Goal: Task Accomplishment & Management: Complete application form

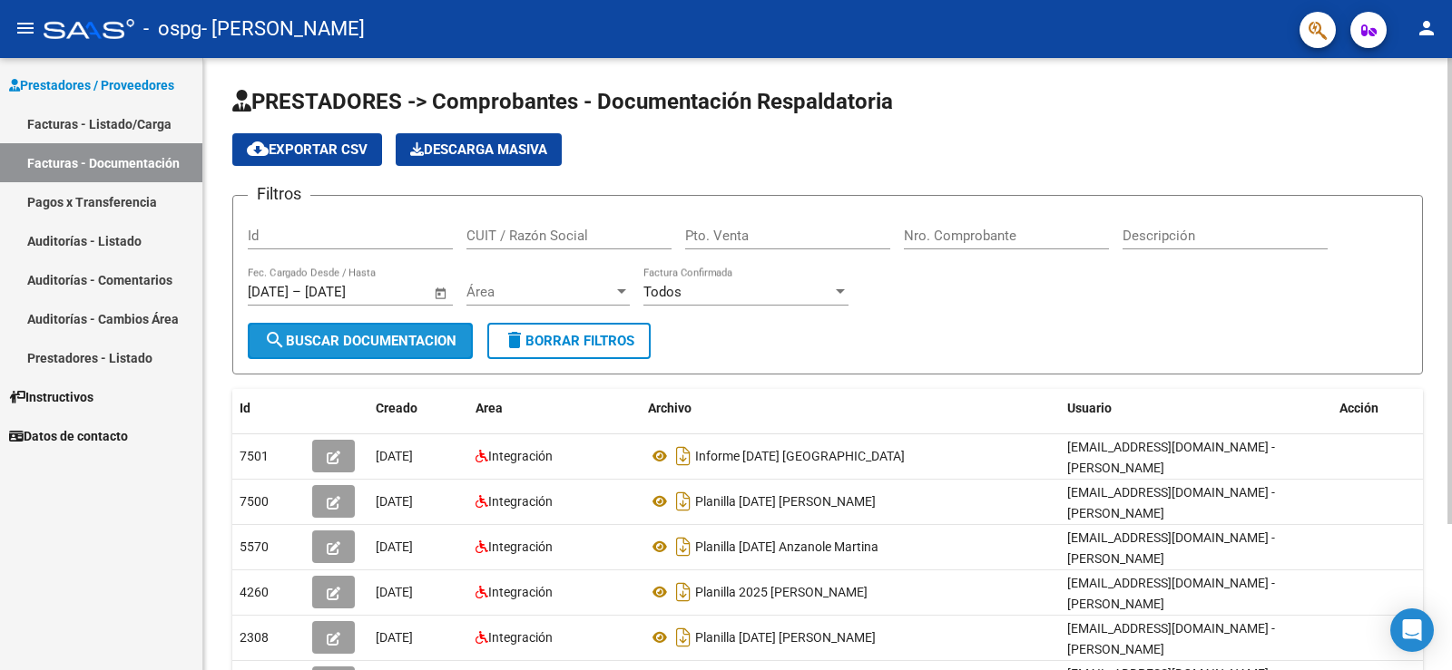
click at [328, 338] on span "search Buscar Documentacion" at bounding box center [360, 341] width 192 height 16
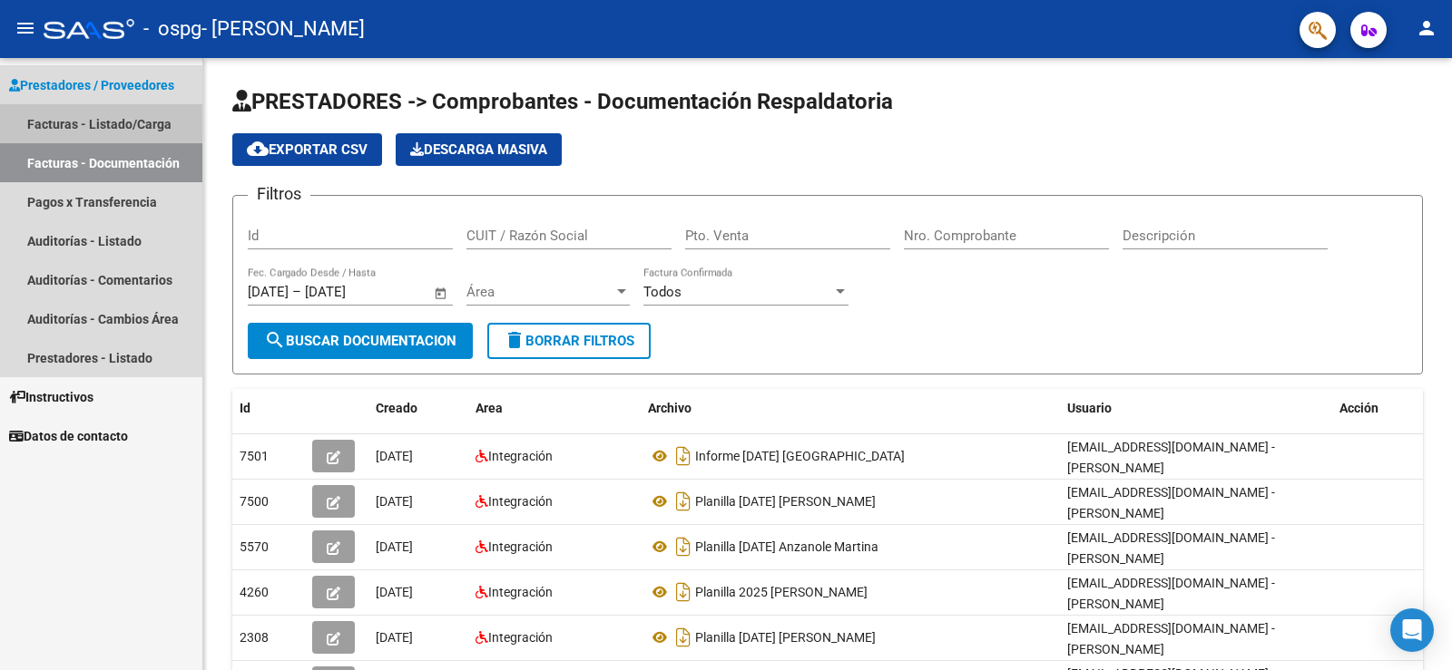
click at [89, 117] on link "Facturas - Listado/Carga" at bounding box center [101, 123] width 202 height 39
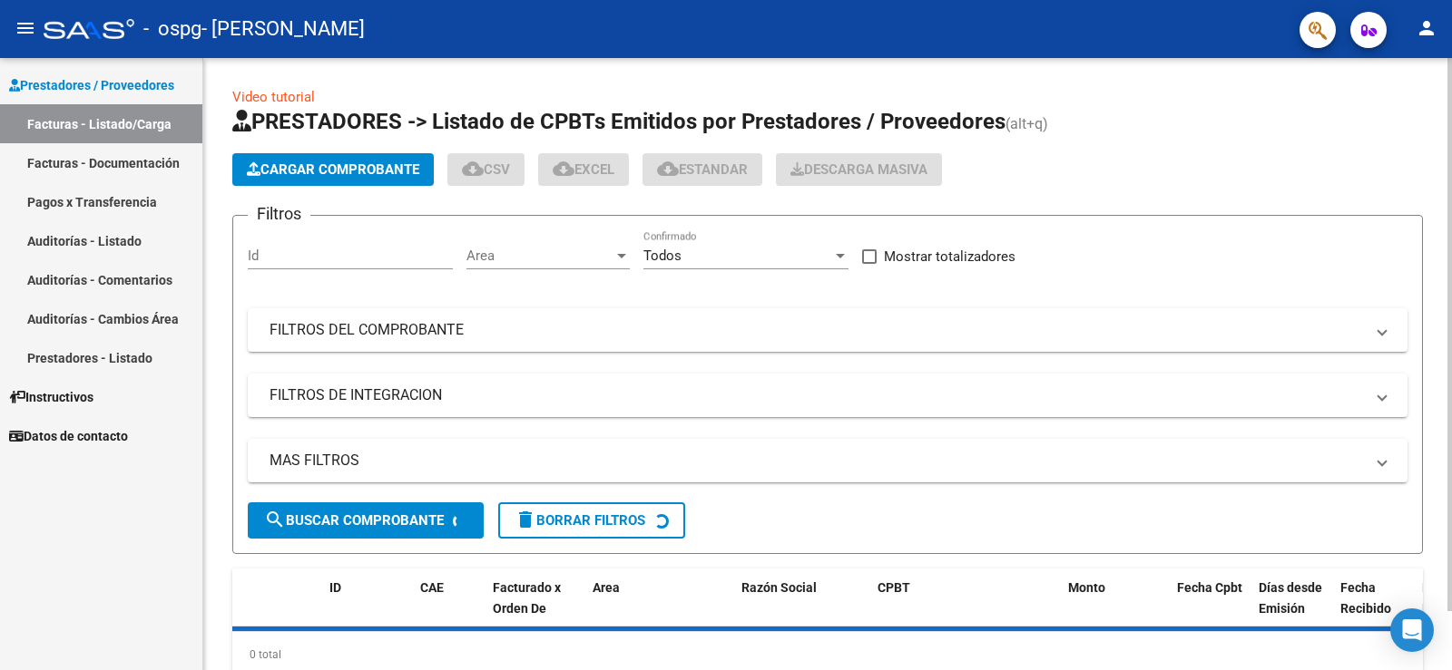
click at [354, 169] on span "Cargar Comprobante" at bounding box center [333, 169] width 172 height 16
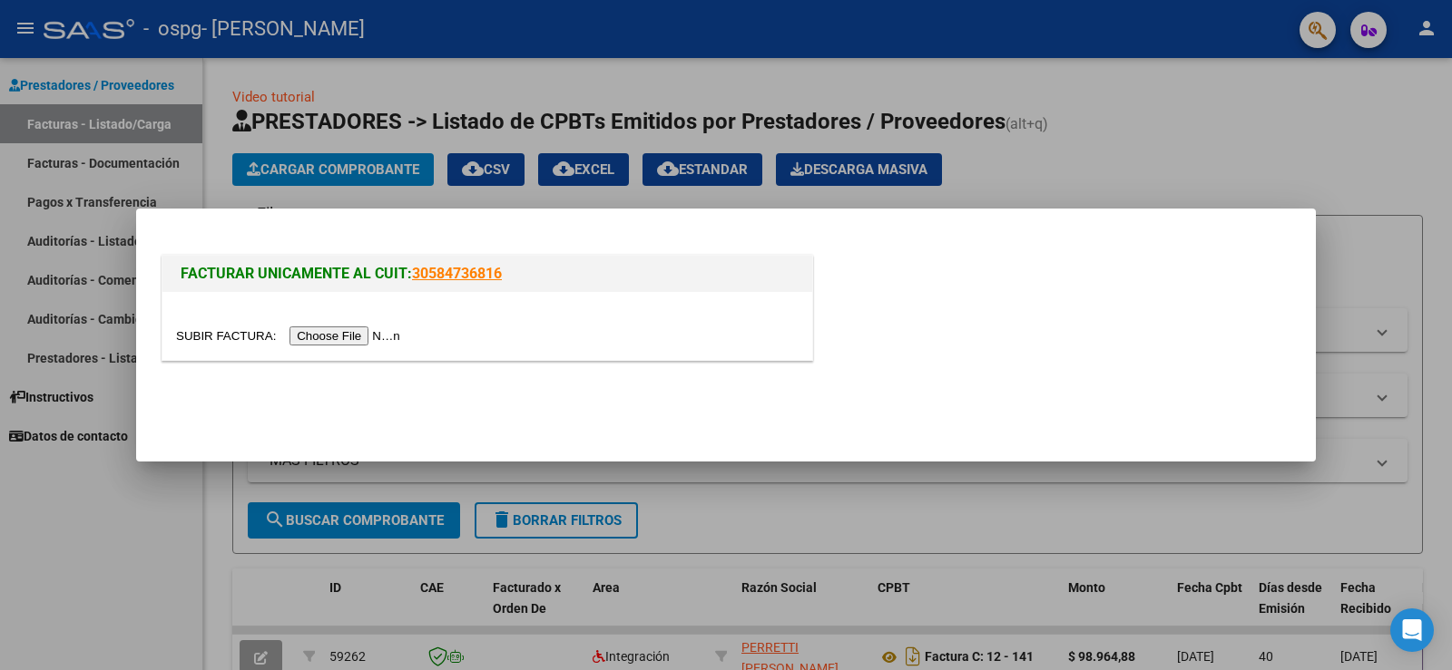
click at [375, 334] on input "file" at bounding box center [291, 336] width 230 height 19
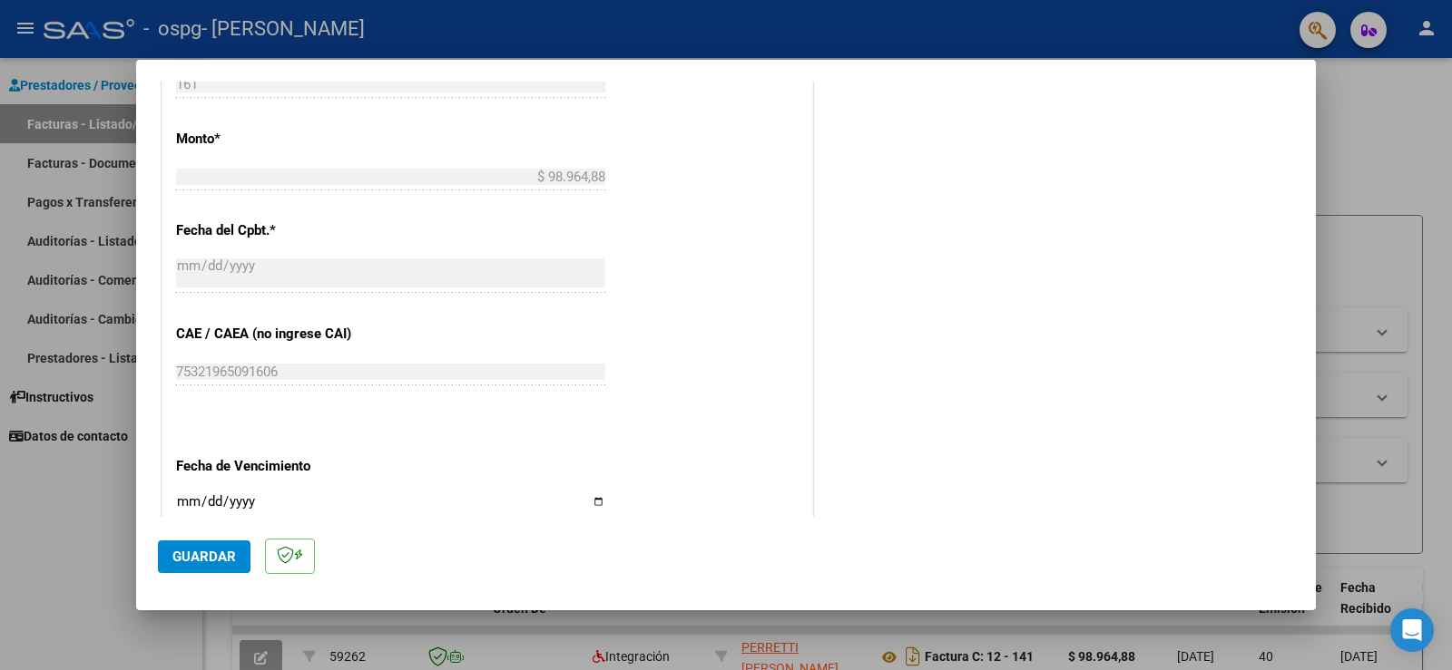
scroll to position [998, 0]
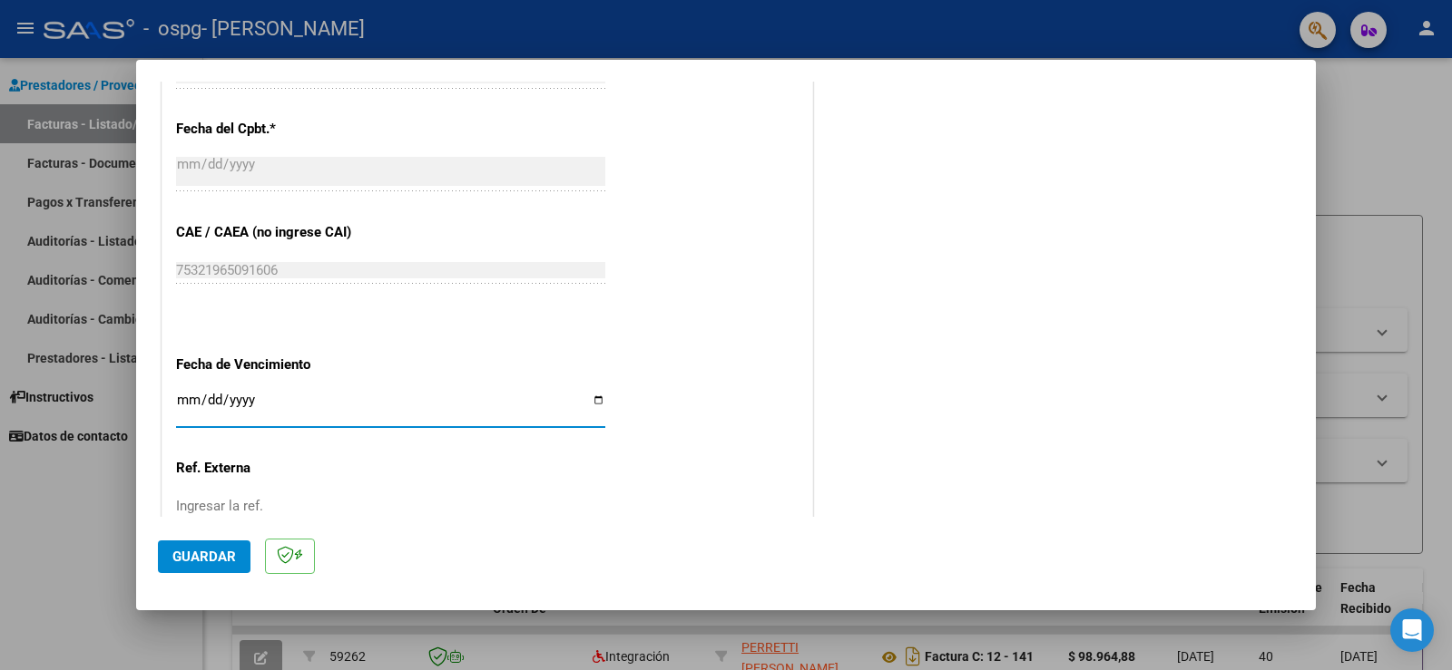
click at [592, 399] on input "Ingresar la fecha" at bounding box center [390, 407] width 429 height 29
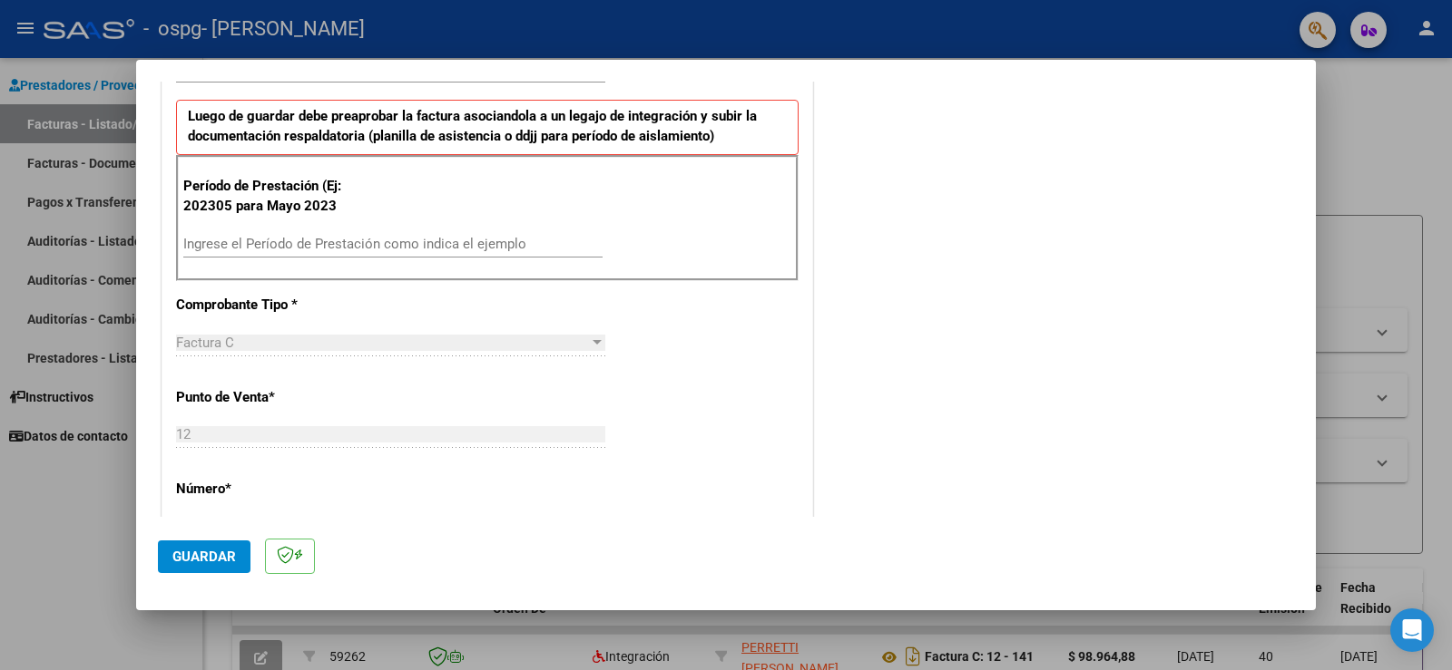
scroll to position [908, 0]
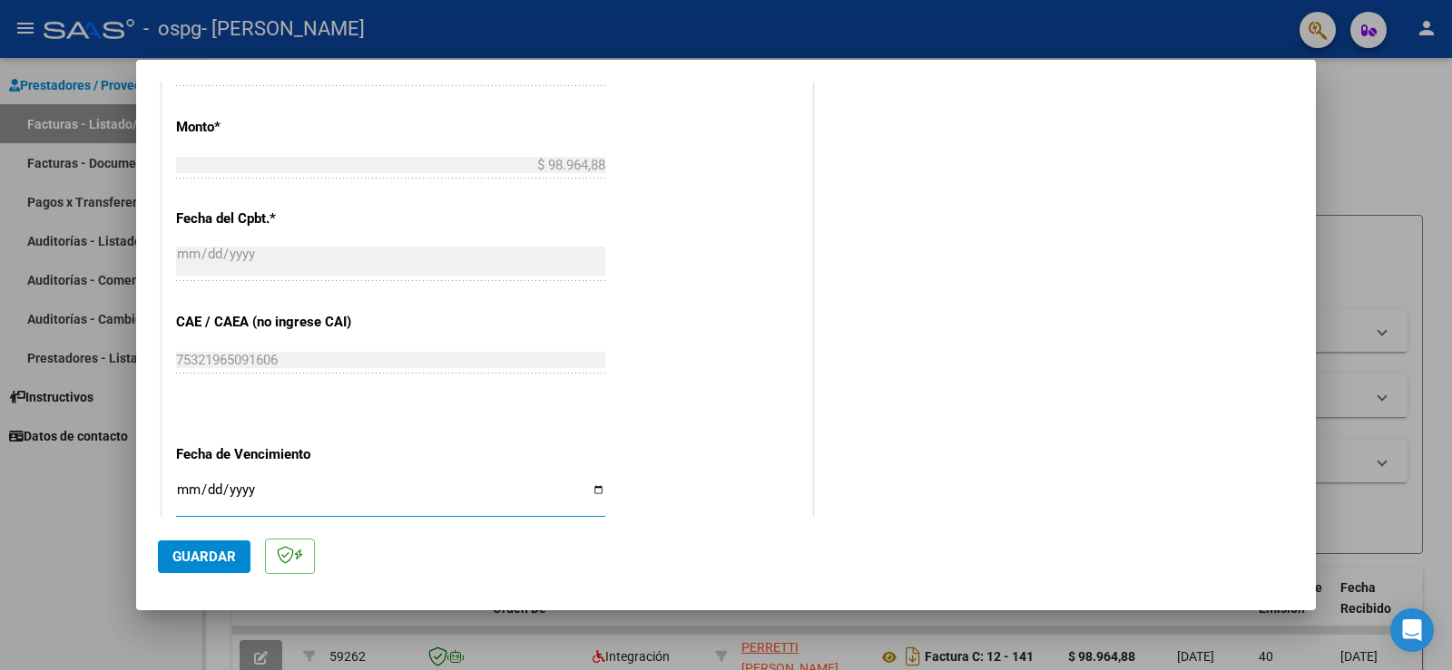
click at [591, 492] on input "[DATE]" at bounding box center [390, 497] width 429 height 29
type input "[DATE]"
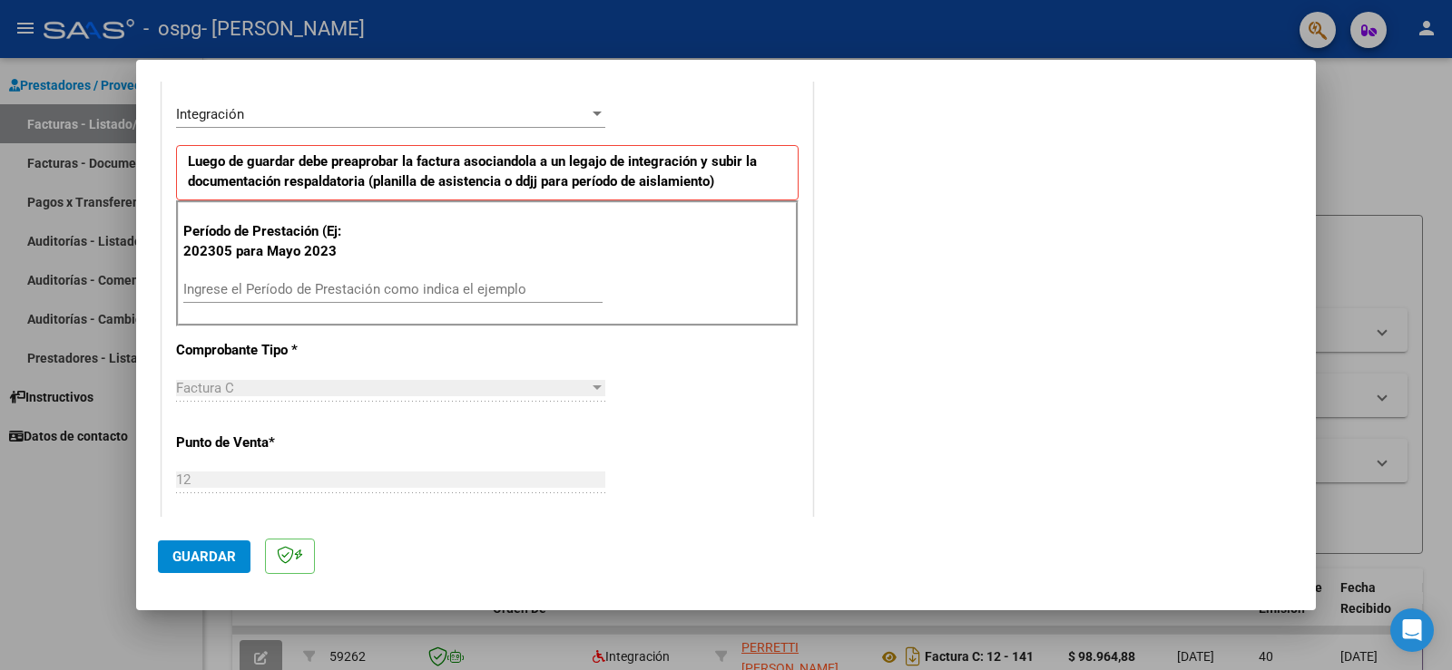
scroll to position [311, 0]
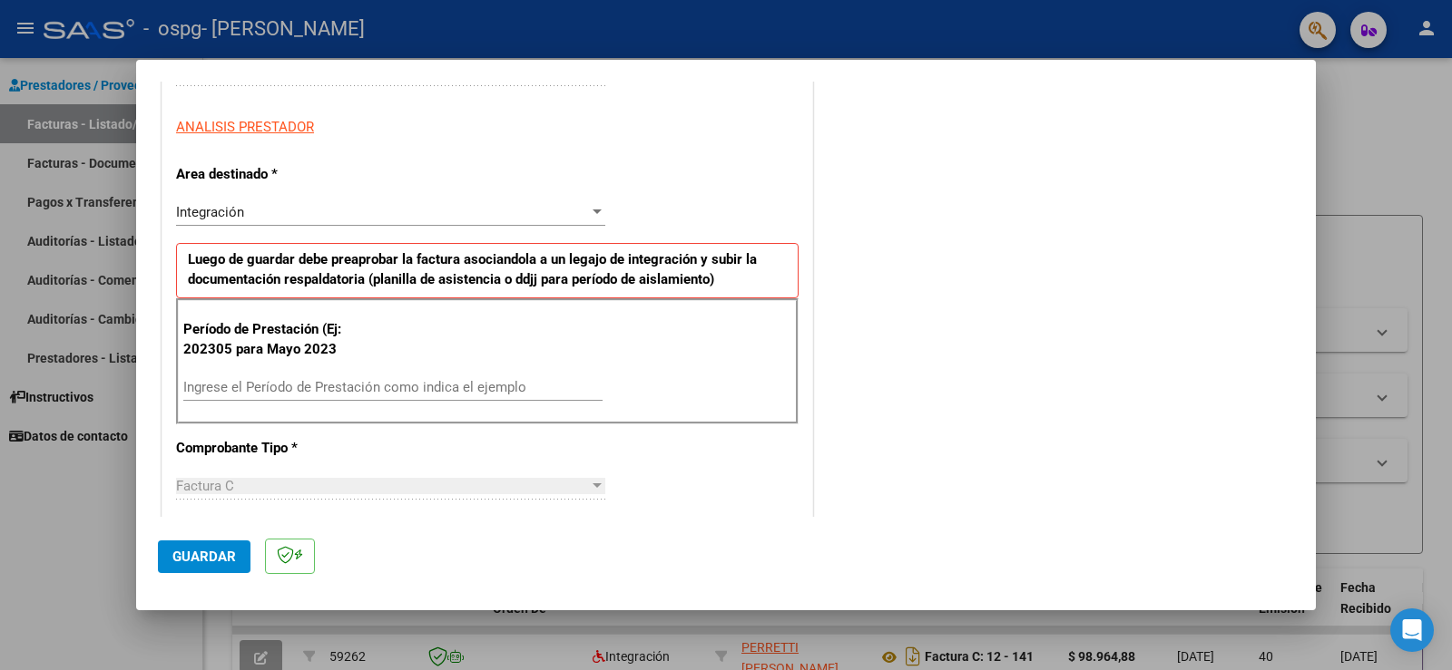
click at [246, 388] on input "Ingrese el Período de Prestación como indica el ejemplo" at bounding box center [392, 387] width 419 height 16
type input "202507"
click at [182, 556] on span "Guardar" at bounding box center [204, 557] width 64 height 16
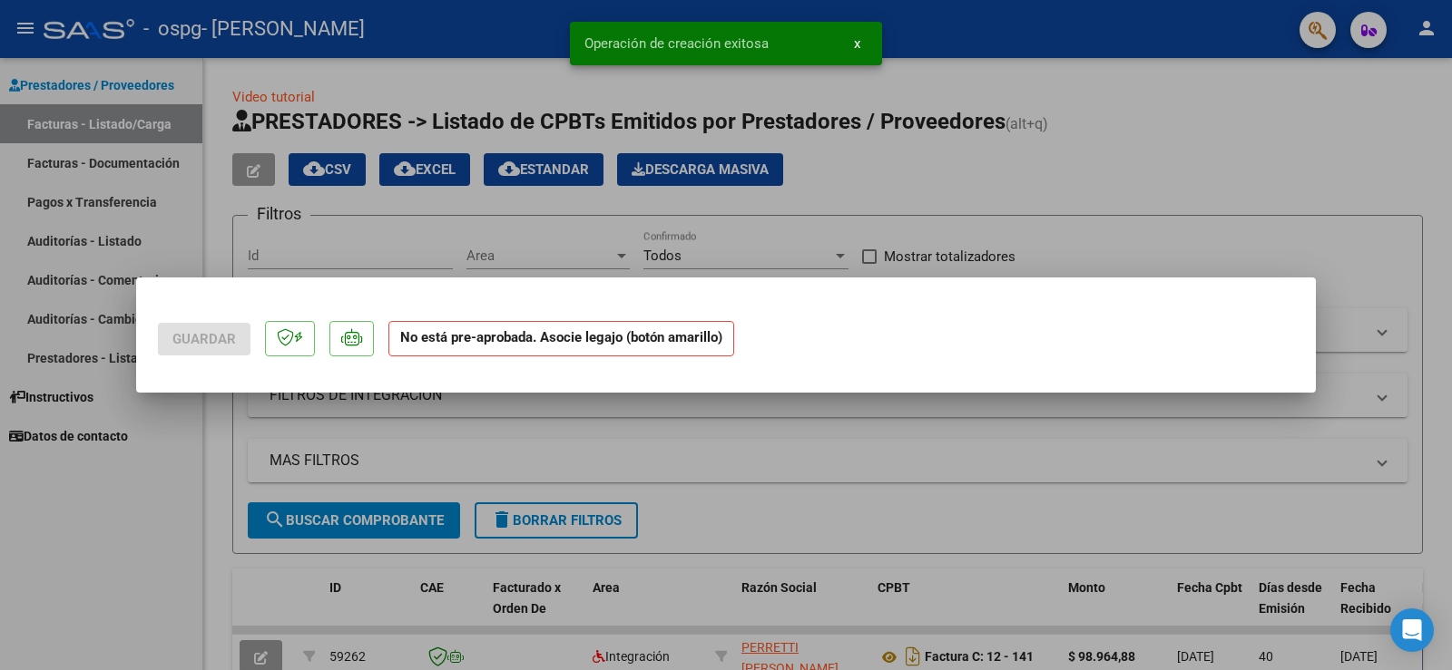
scroll to position [0, 0]
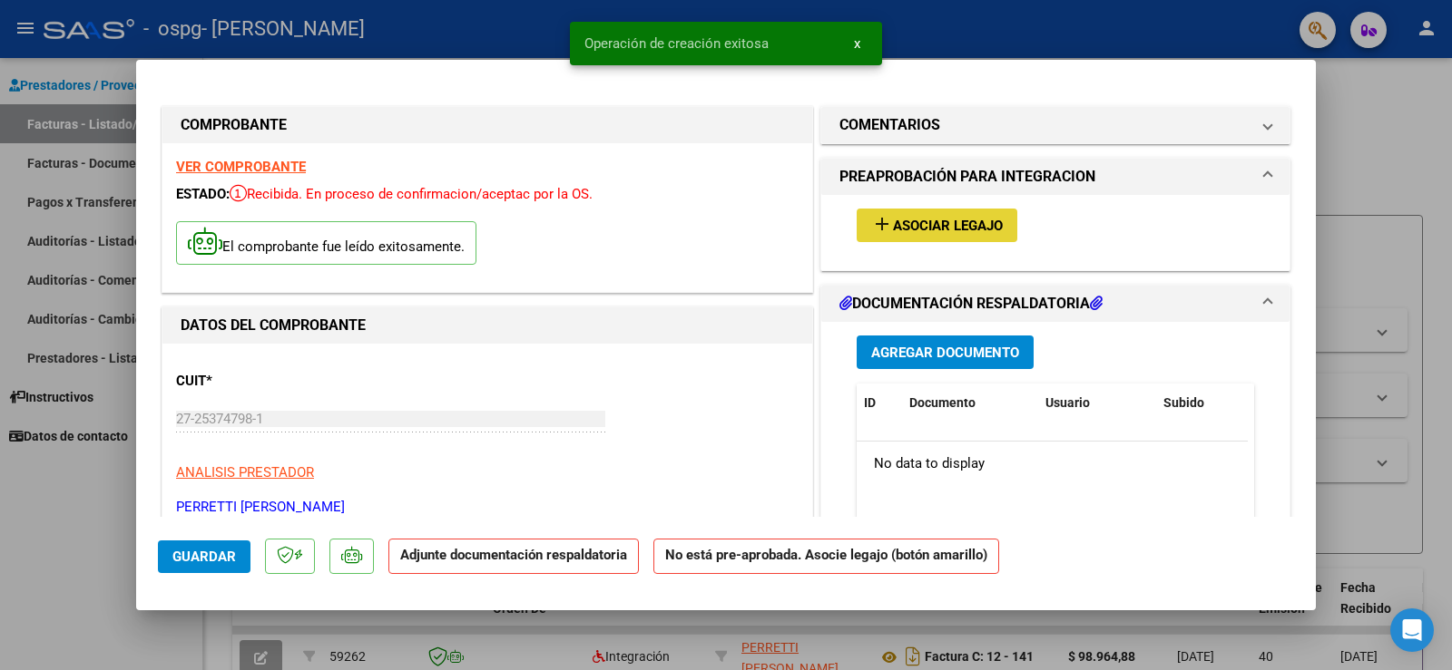
click at [953, 219] on span "Asociar Legajo" at bounding box center [948, 226] width 110 height 16
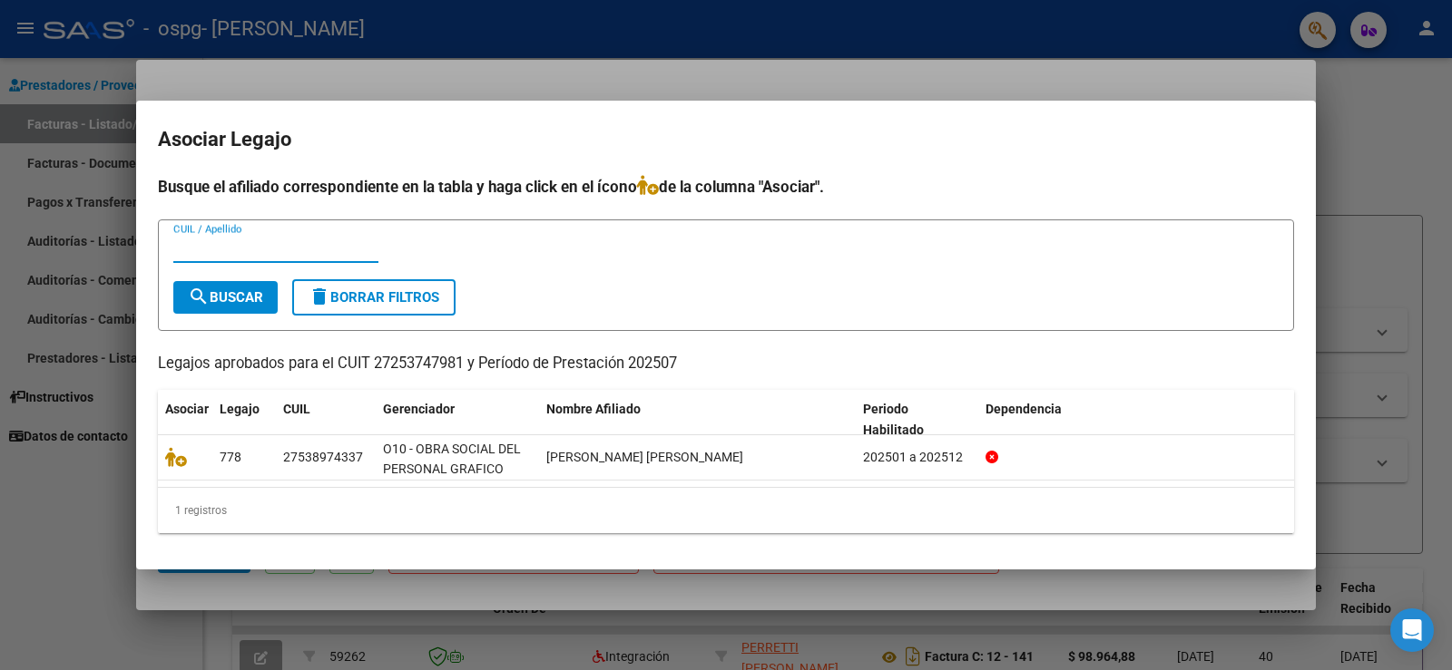
click at [239, 254] on input "CUIL / Apellido" at bounding box center [275, 248] width 205 height 16
type input "53897433"
click at [239, 304] on span "search Buscar" at bounding box center [225, 297] width 75 height 16
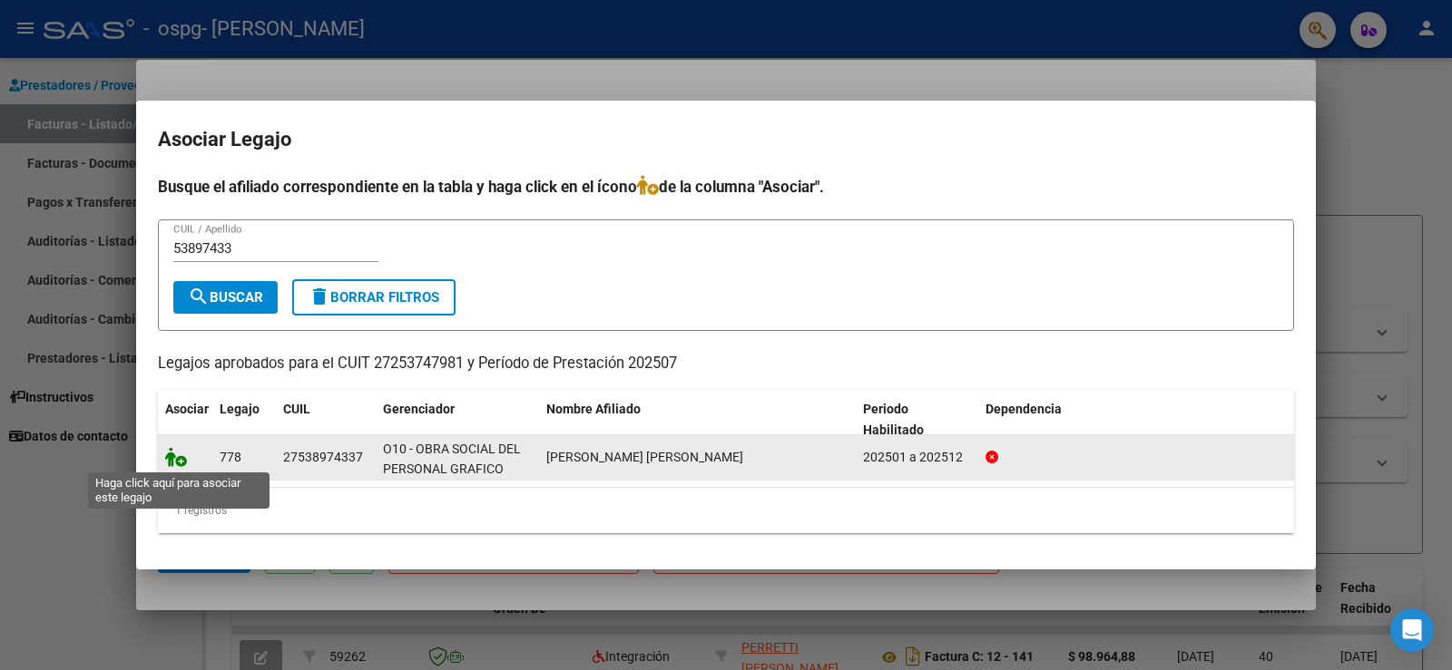
click at [171, 459] on icon at bounding box center [176, 457] width 22 height 20
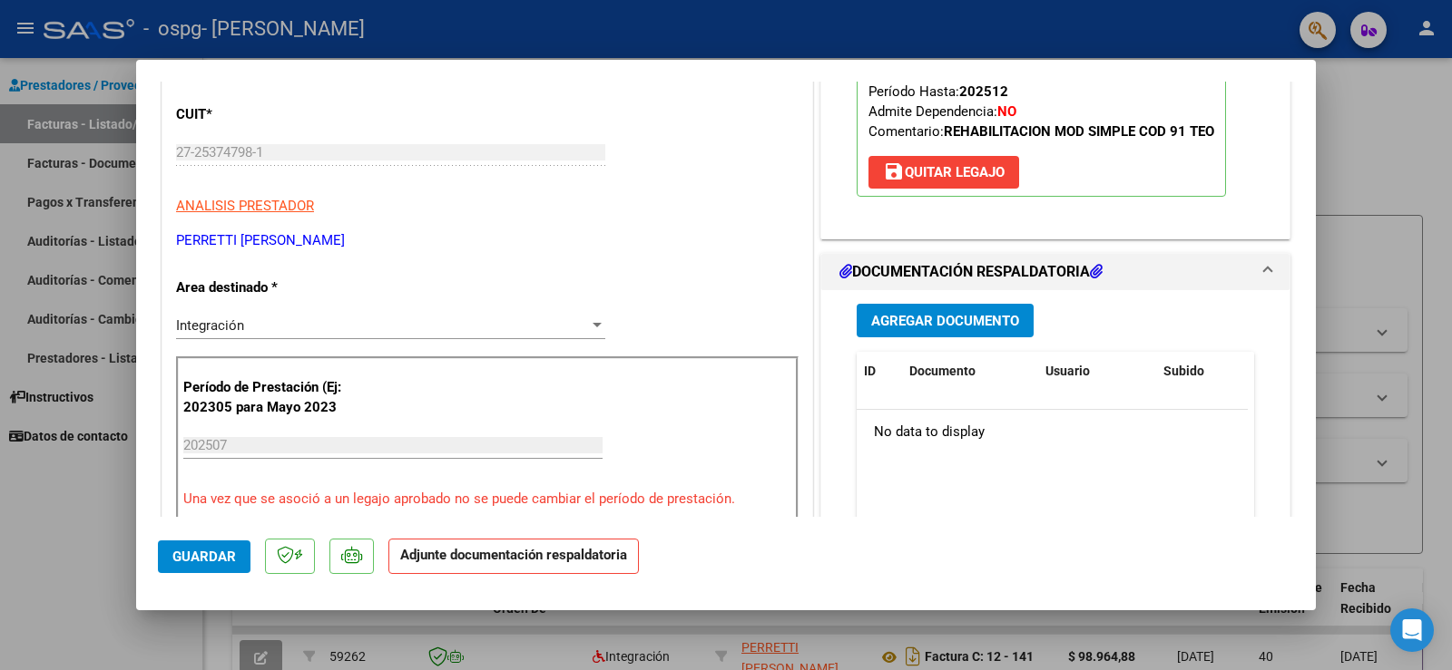
scroll to position [272, 0]
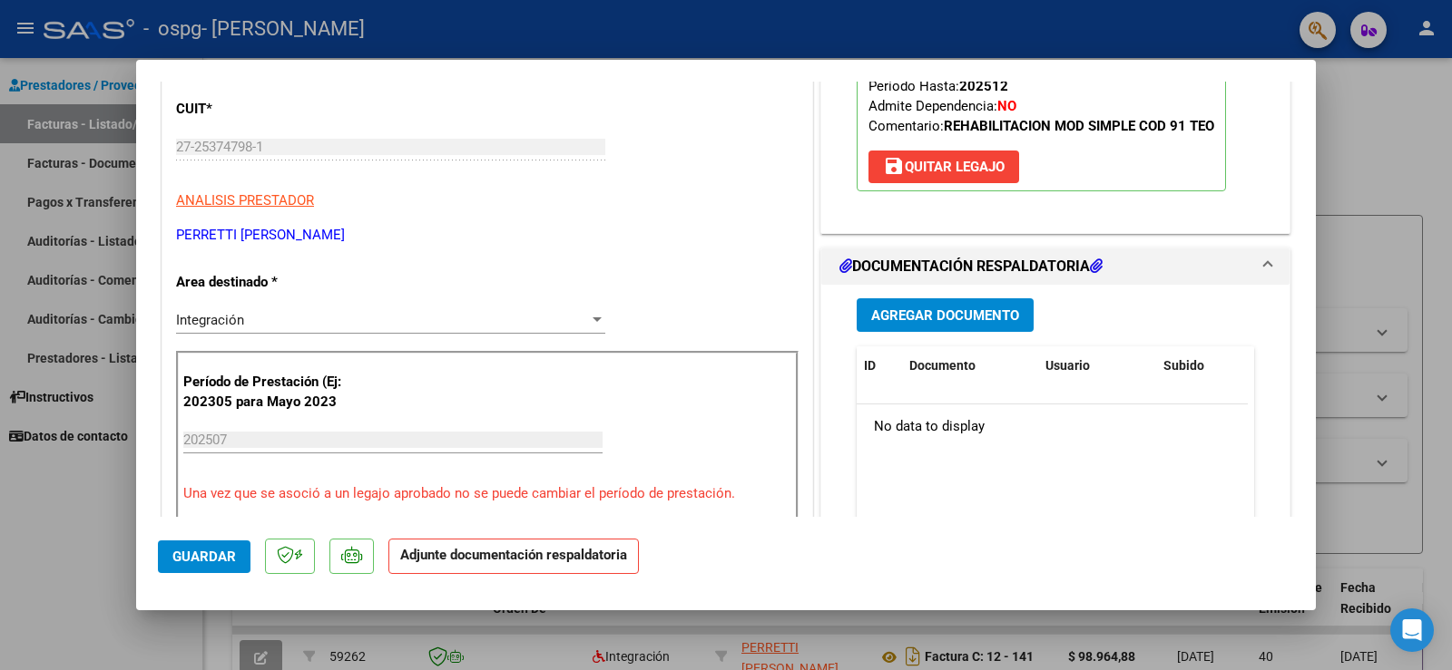
click at [910, 321] on span "Agregar Documento" at bounding box center [945, 316] width 148 height 16
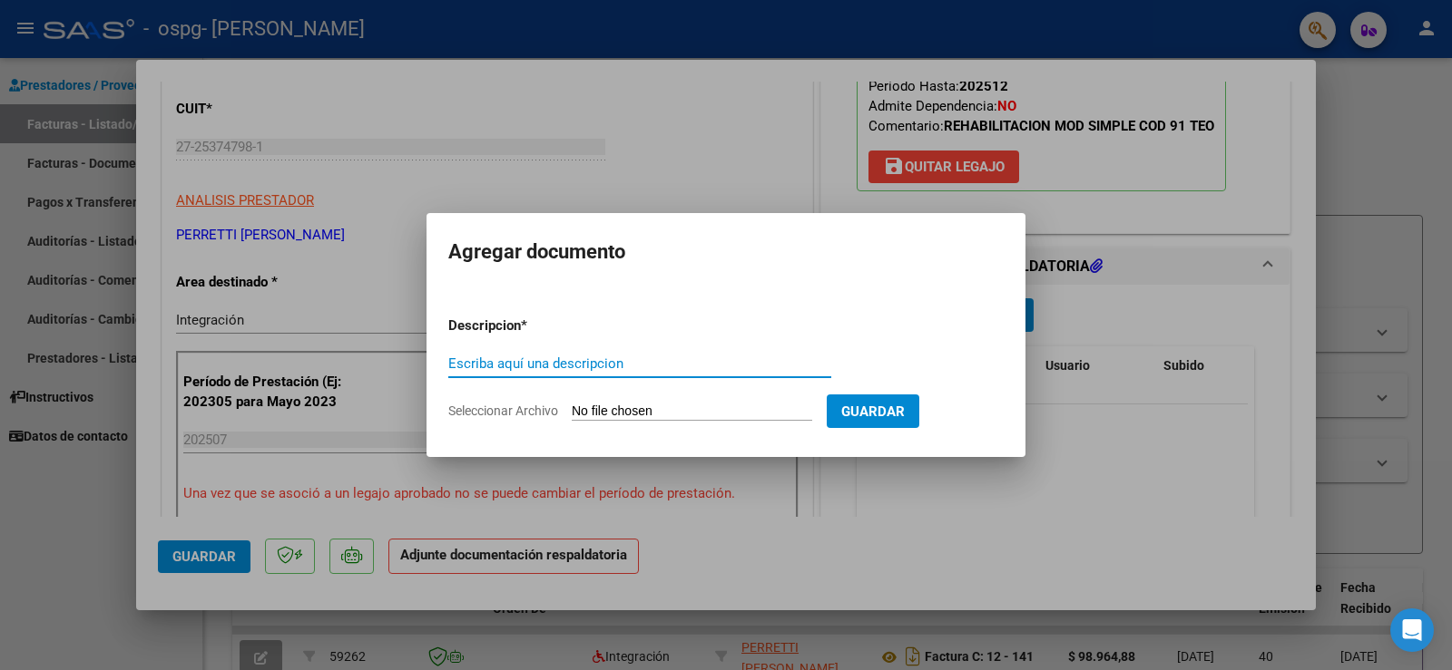
click at [687, 357] on input "Escriba aquí una descripcion" at bounding box center [639, 364] width 383 height 16
type input "l"
type input "gaby"
drag, startPoint x: 448, startPoint y: 366, endPoint x: 497, endPoint y: 375, distance: 49.8
click at [497, 375] on div "[PERSON_NAME] aquí una descripcion" at bounding box center [639, 363] width 383 height 27
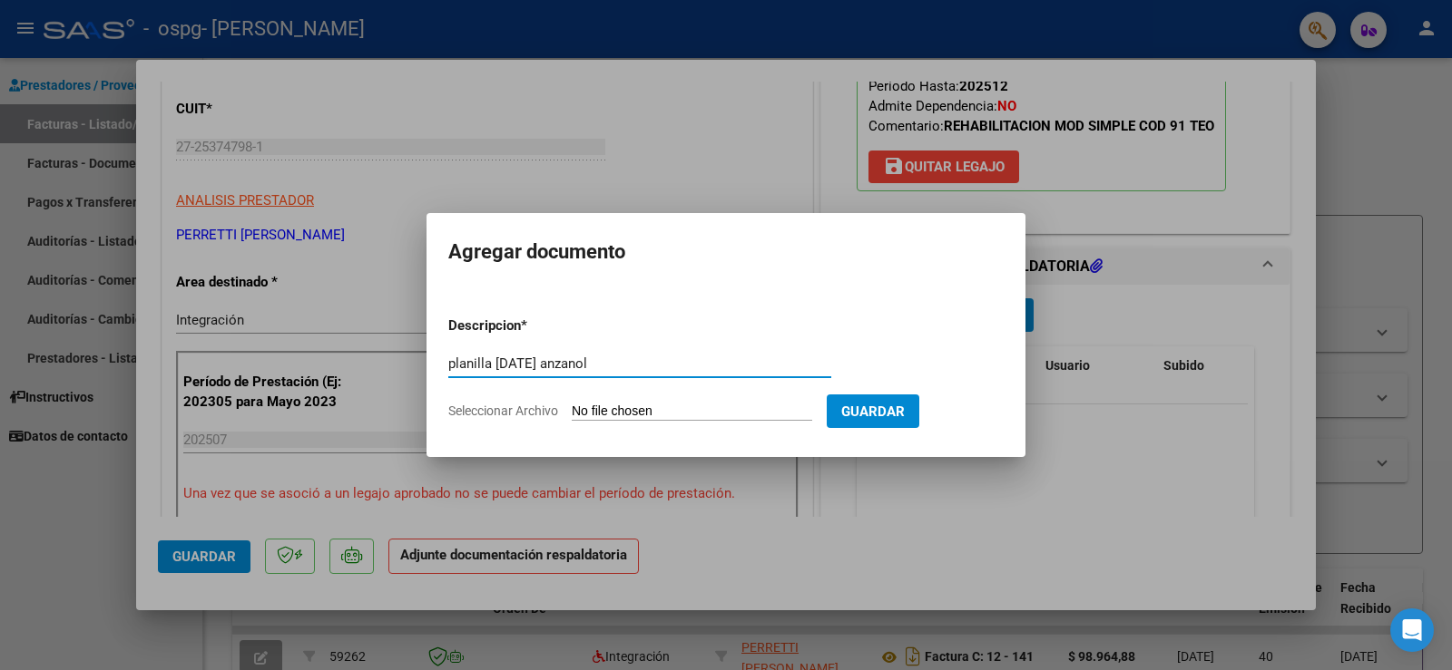
type input "planilla [DATE] anzanol"
click at [1090, 491] on div at bounding box center [726, 335] width 1452 height 670
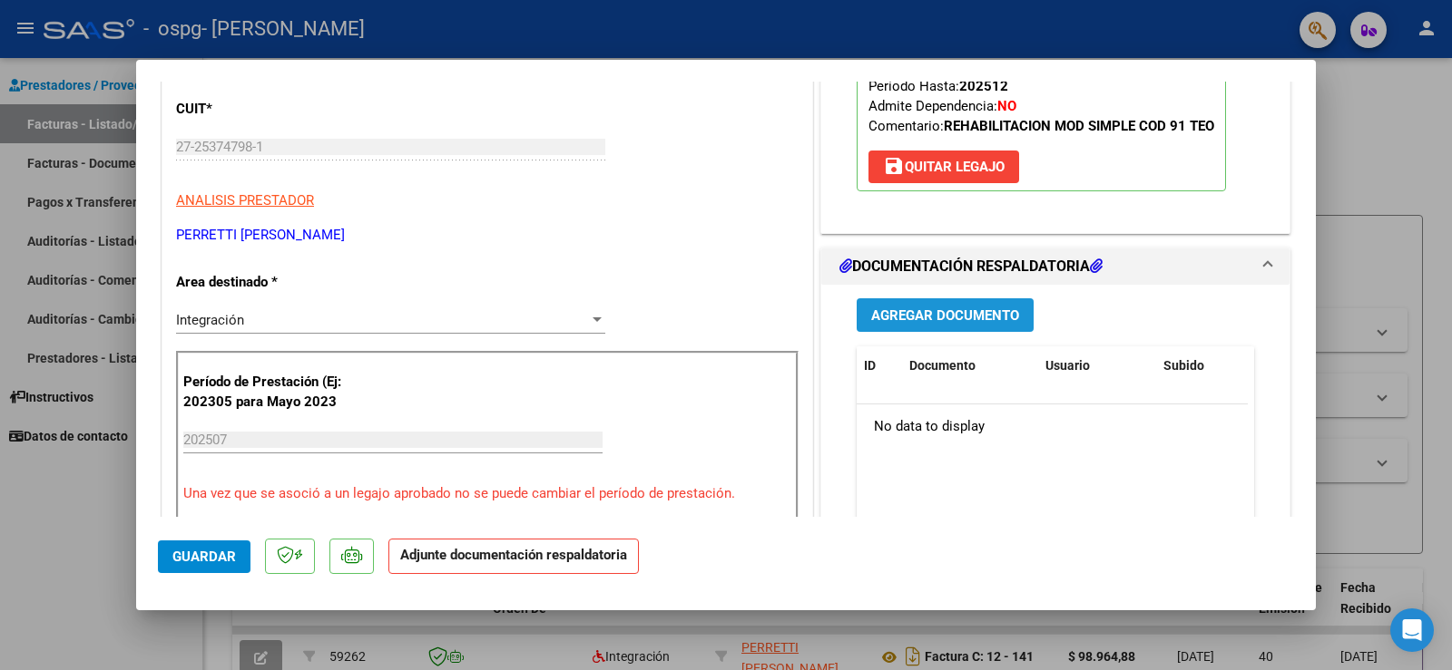
click at [927, 316] on span "Agregar Documento" at bounding box center [945, 316] width 148 height 16
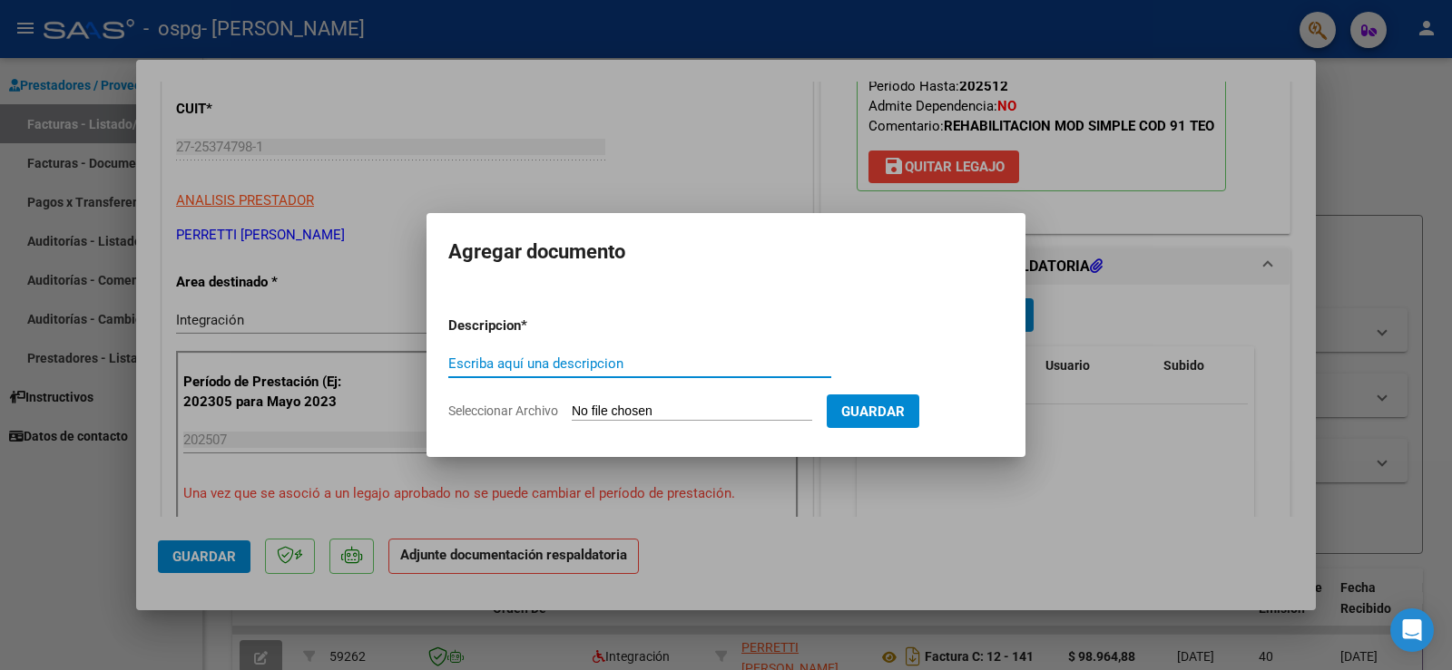
click at [544, 412] on span "Seleccionar Archivo" at bounding box center [503, 411] width 110 height 15
click at [572, 412] on input "Seleccionar Archivo" at bounding box center [692, 412] width 240 height 17
type input "C:\fakepath\PLANILLA [DATE] [PERSON_NAME].pdf"
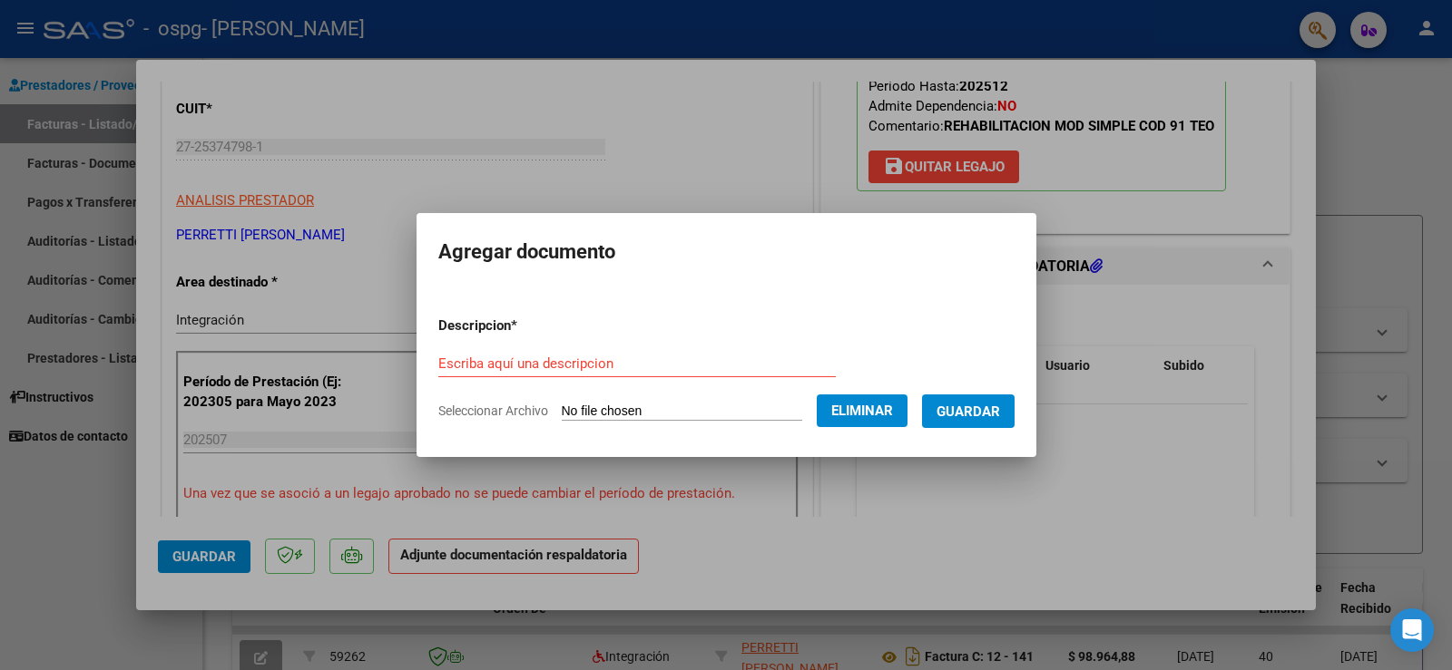
click at [540, 368] on input "Escriba aquí una descripcion" at bounding box center [636, 364] width 397 height 16
click at [970, 410] on span "Guardar" at bounding box center [968, 412] width 64 height 16
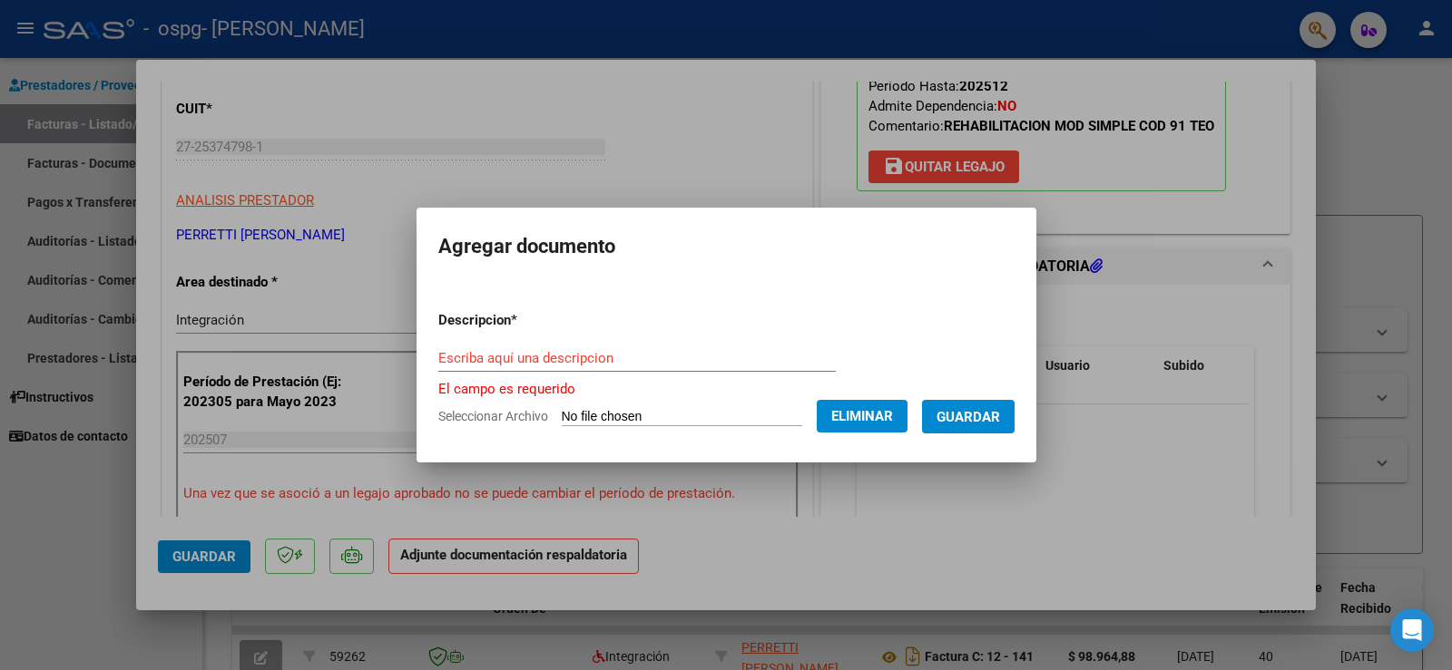
click at [463, 368] on div "Escriba aquí una descripcion" at bounding box center [636, 358] width 397 height 27
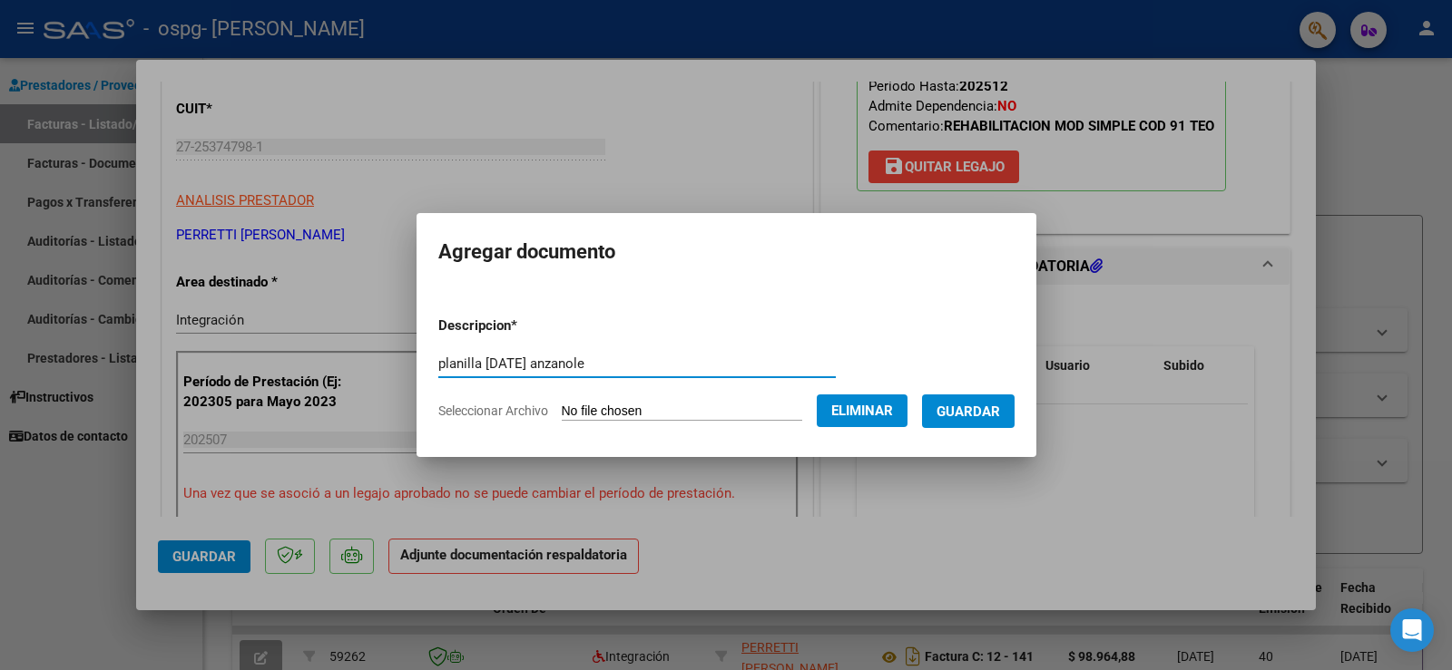
type input "planilla [DATE] anzanole"
click at [992, 416] on span "Guardar" at bounding box center [968, 412] width 64 height 16
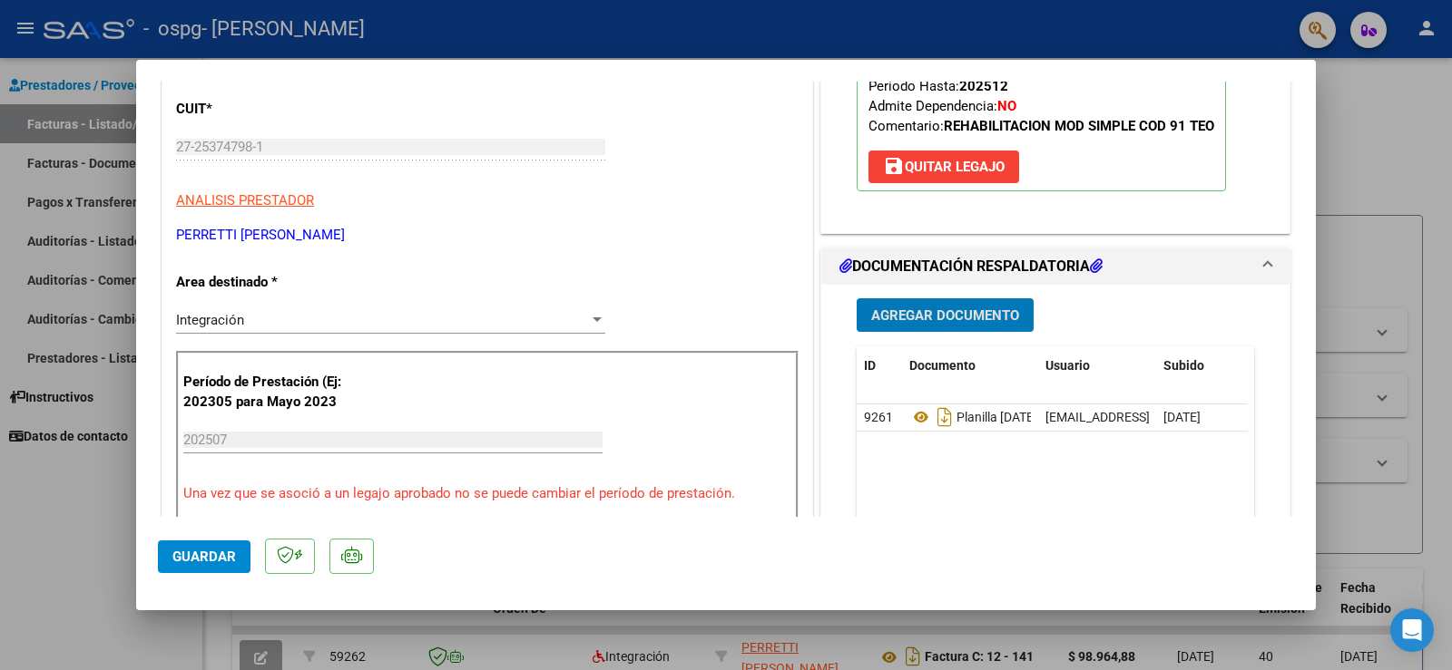
click at [213, 443] on input "202507" at bounding box center [392, 440] width 419 height 16
click at [188, 435] on input "202507" at bounding box center [392, 440] width 419 height 16
click at [214, 556] on span "Guardar" at bounding box center [204, 557] width 64 height 16
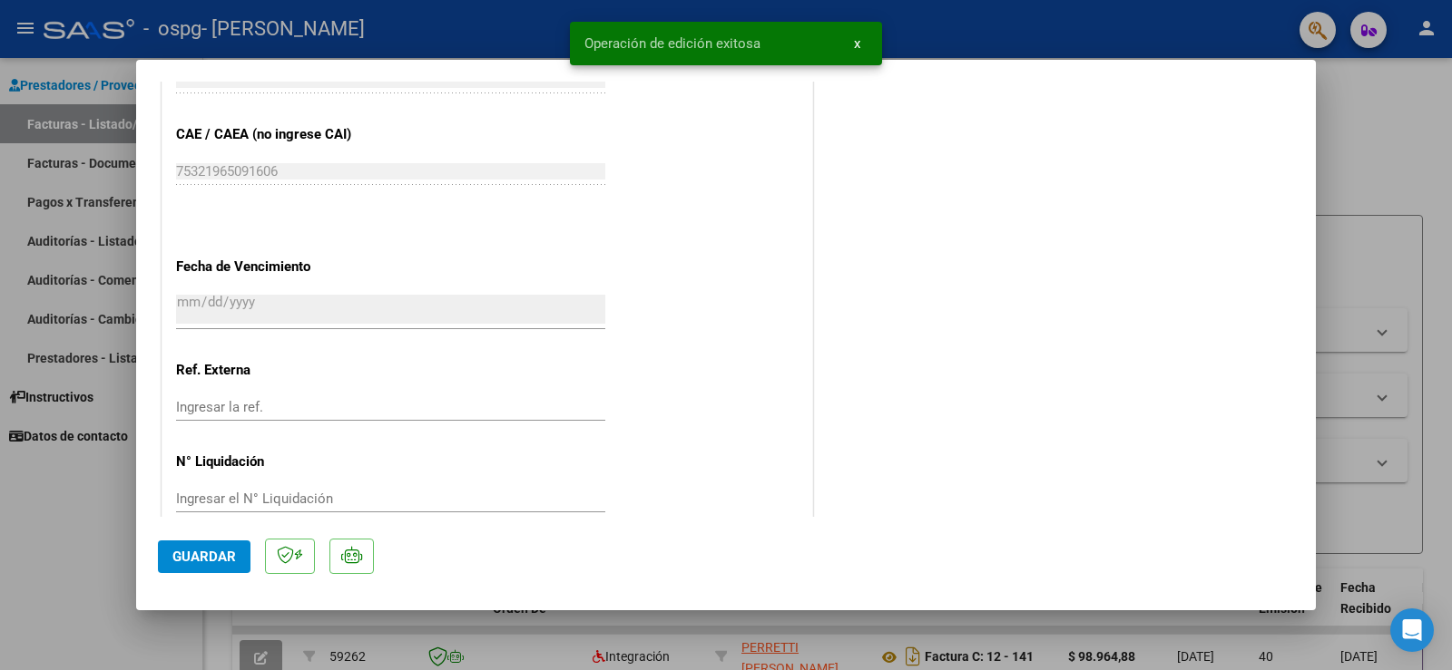
scroll to position [1188, 0]
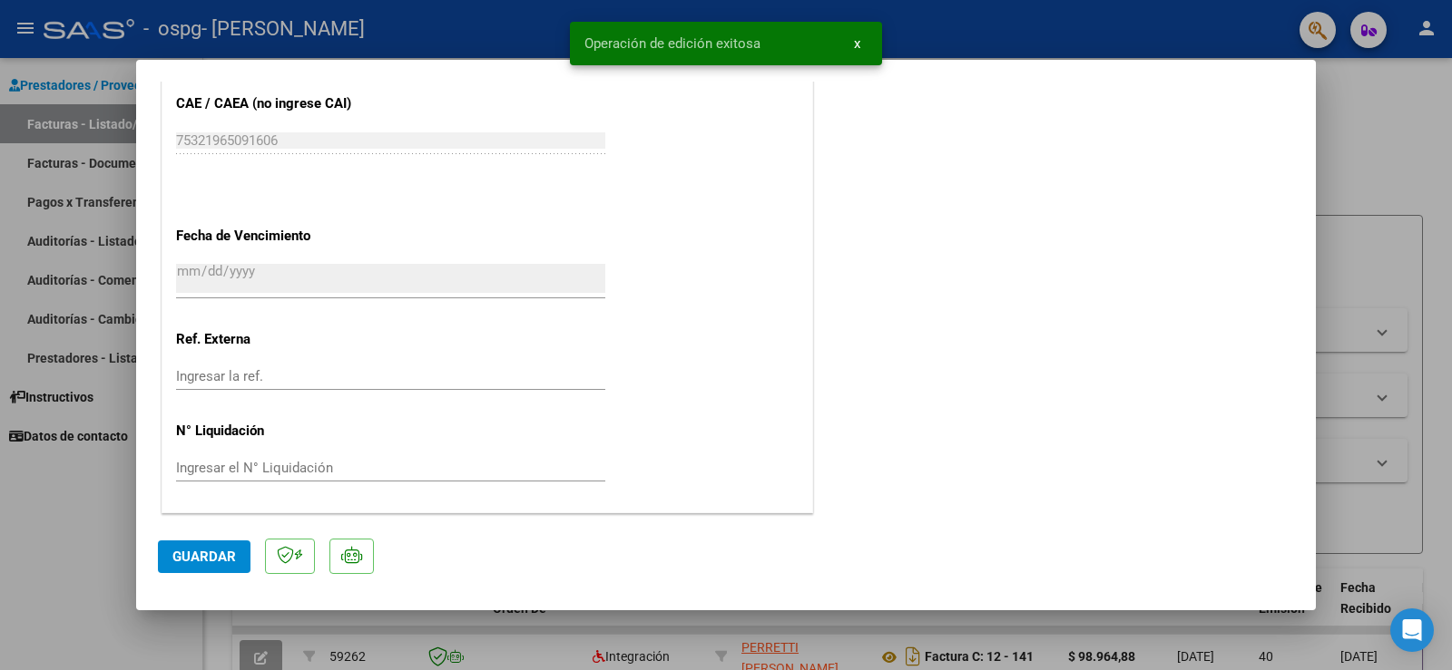
click at [214, 555] on span "Guardar" at bounding box center [204, 557] width 64 height 16
click at [854, 43] on span "x" at bounding box center [857, 43] width 6 height 16
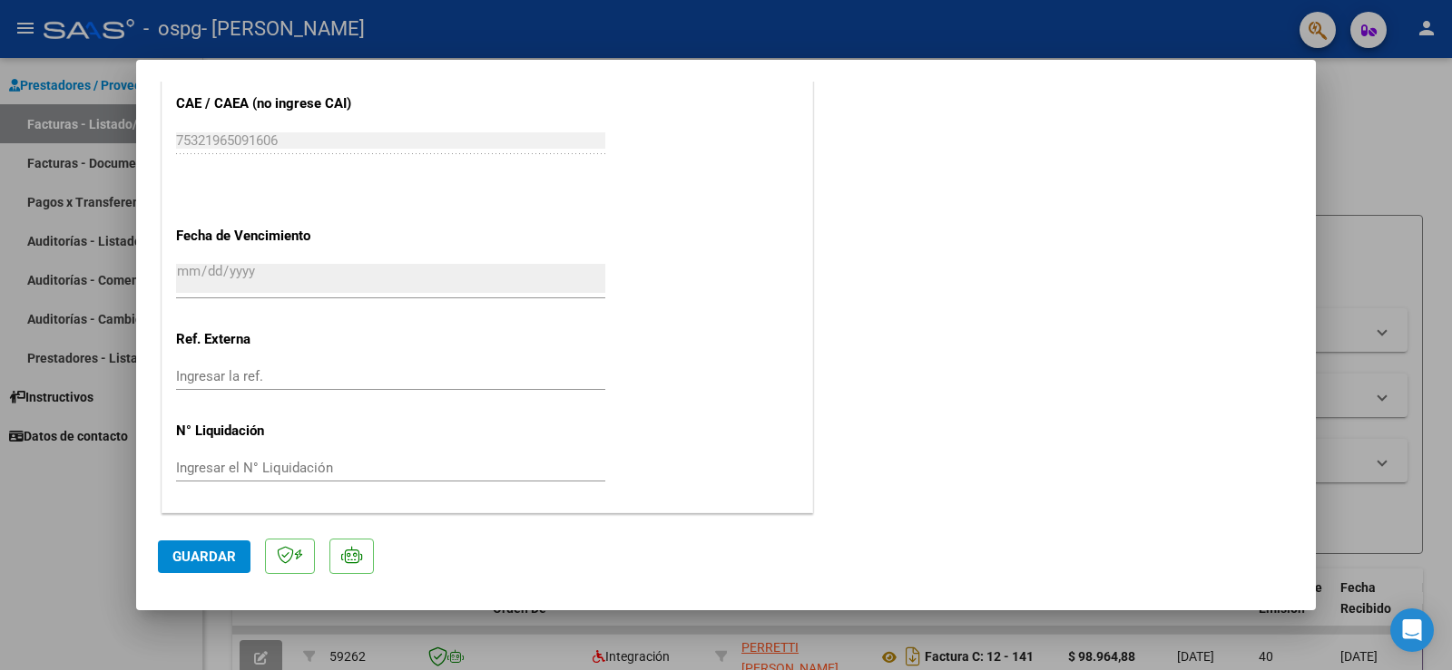
click at [212, 563] on span "Guardar" at bounding box center [204, 557] width 64 height 16
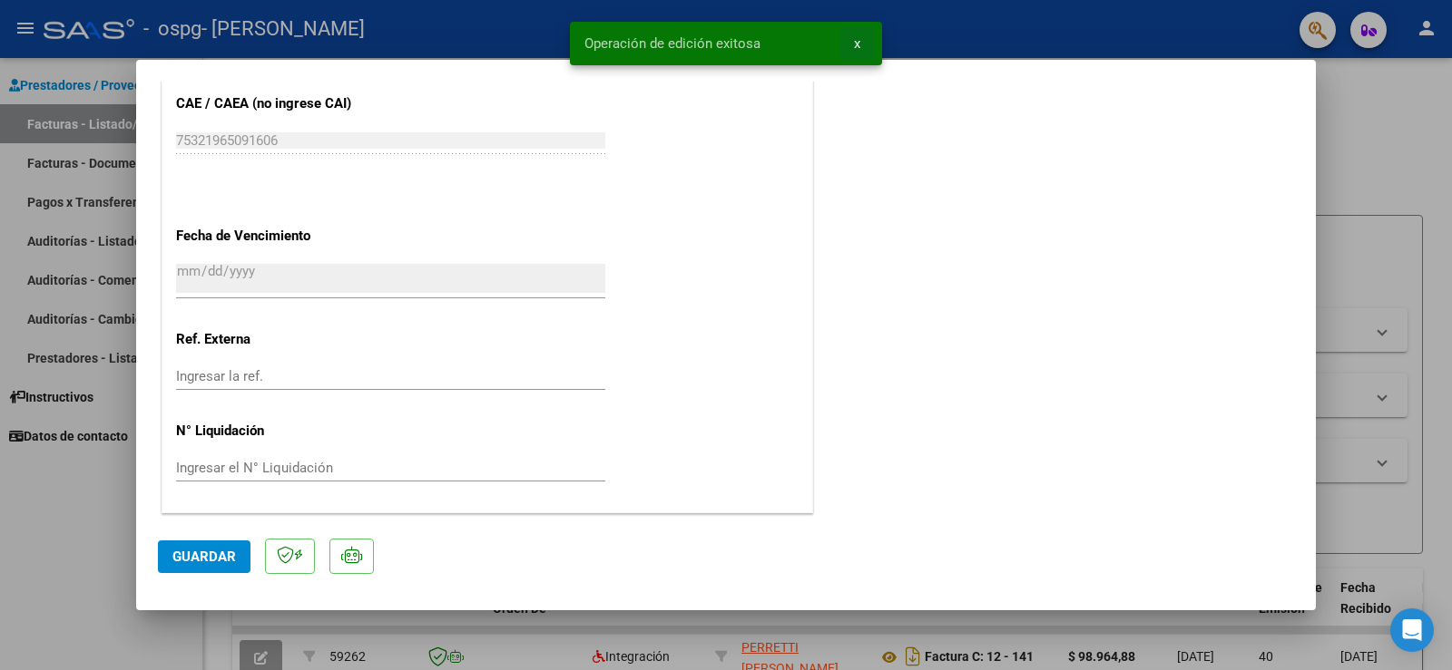
click at [859, 44] on span "x" at bounding box center [857, 43] width 6 height 16
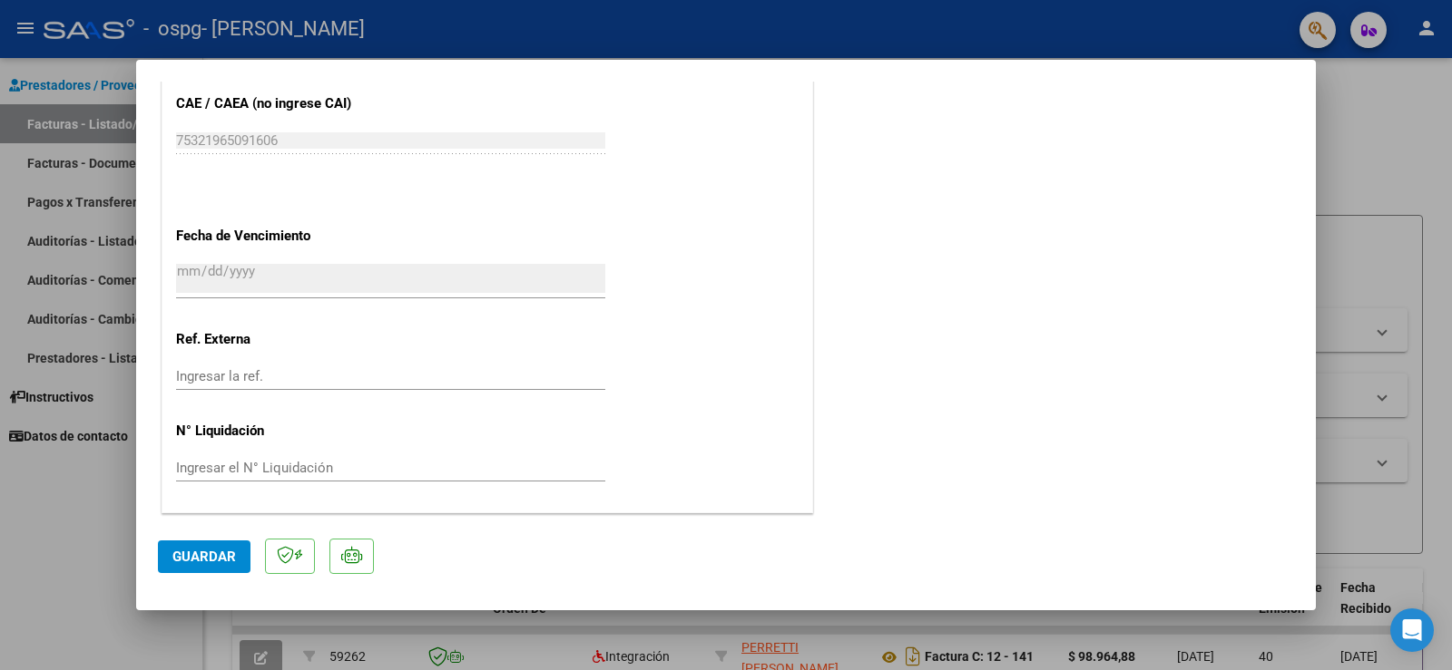
click at [1406, 136] on div at bounding box center [726, 335] width 1452 height 670
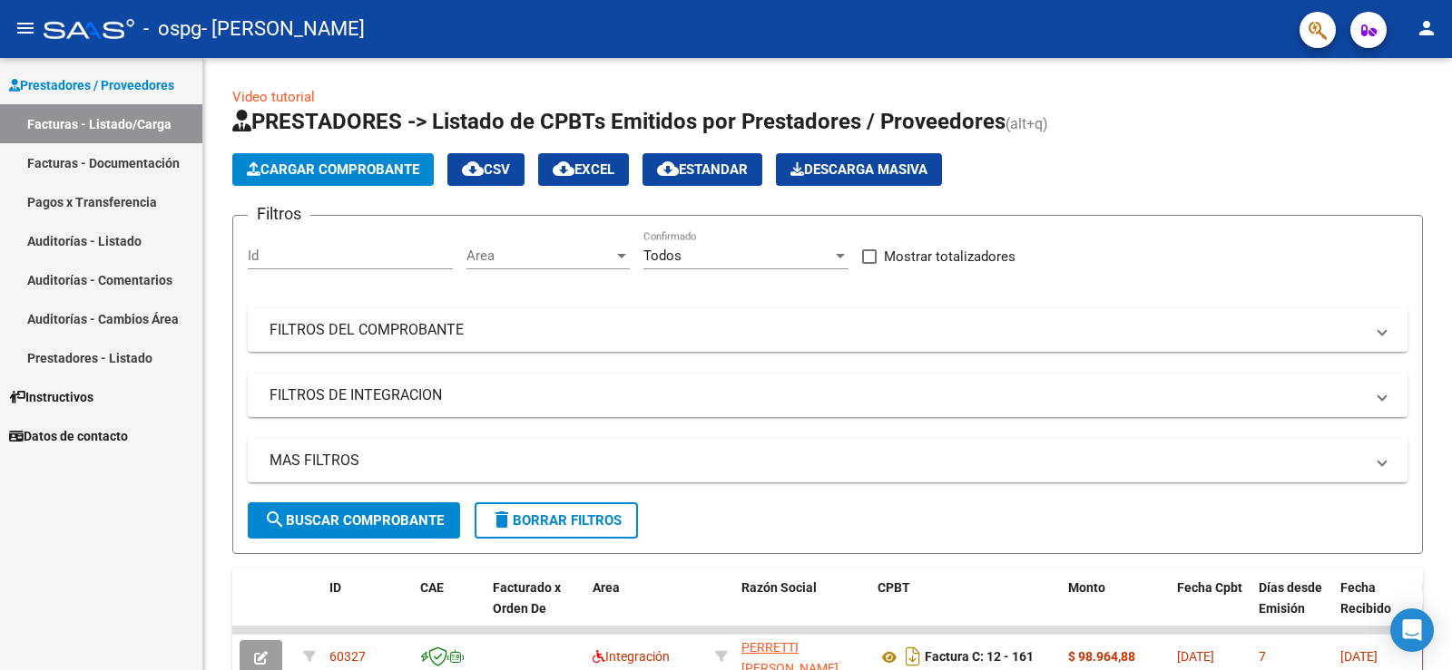
click at [110, 120] on link "Facturas - Listado/Carga" at bounding box center [101, 123] width 202 height 39
click at [117, 167] on link "Facturas - Documentación" at bounding box center [101, 162] width 202 height 39
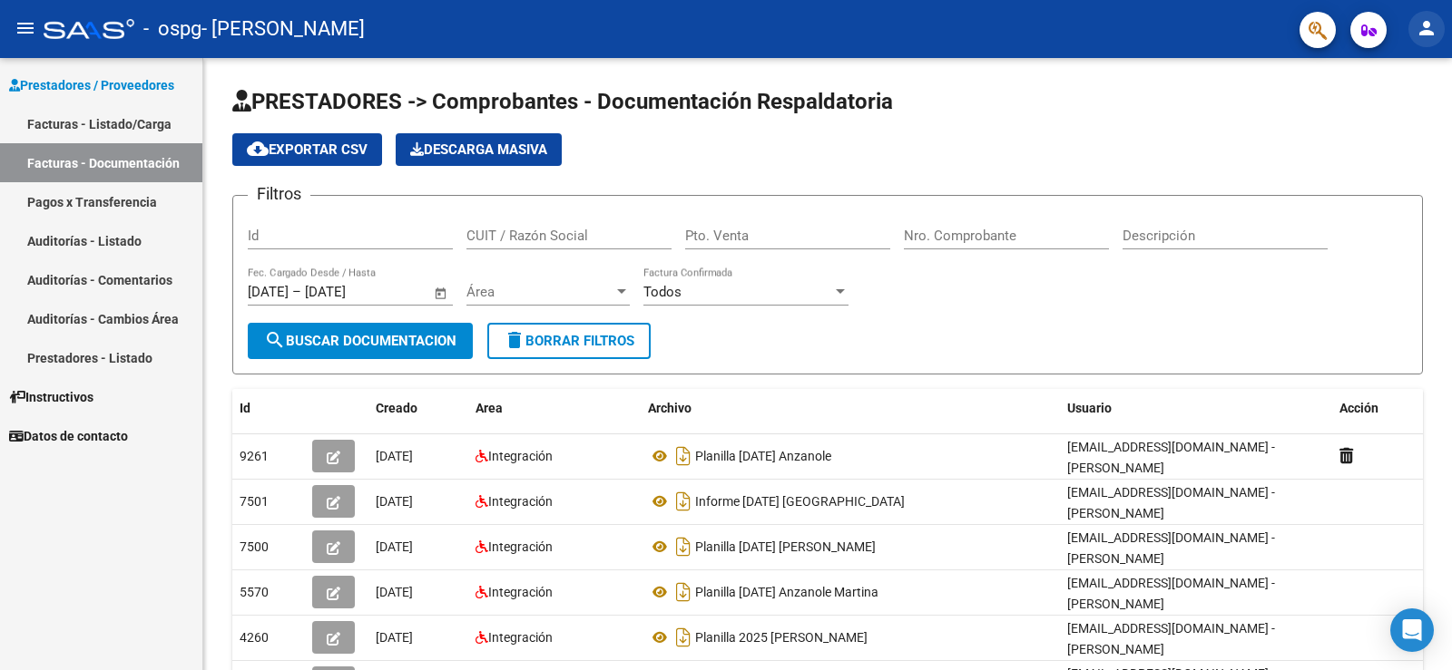
click at [1417, 31] on mat-icon "person" at bounding box center [1426, 28] width 22 height 22
click at [1417, 31] on div at bounding box center [726, 335] width 1452 height 670
click at [1418, 32] on mat-icon "person" at bounding box center [1426, 28] width 22 height 22
click at [1406, 125] on button "exit_to_app Salir" at bounding box center [1389, 120] width 111 height 44
